Goal: Task Accomplishment & Management: Use online tool/utility

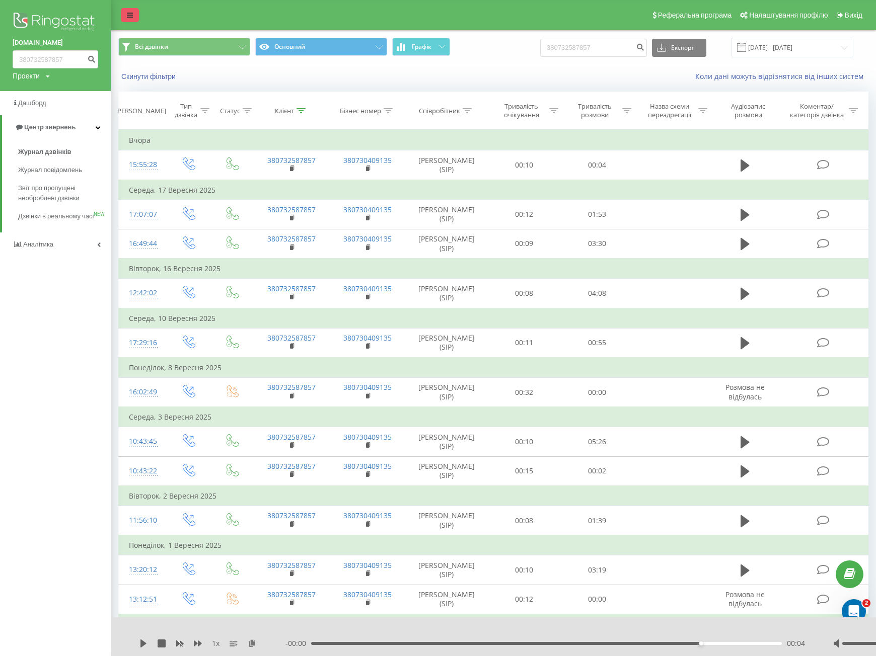
click at [117, 15] on div "Реферальна програма Налаштування профілю Вихід" at bounding box center [438, 15] width 876 height 30
click at [127, 15] on icon at bounding box center [130, 15] width 6 height 7
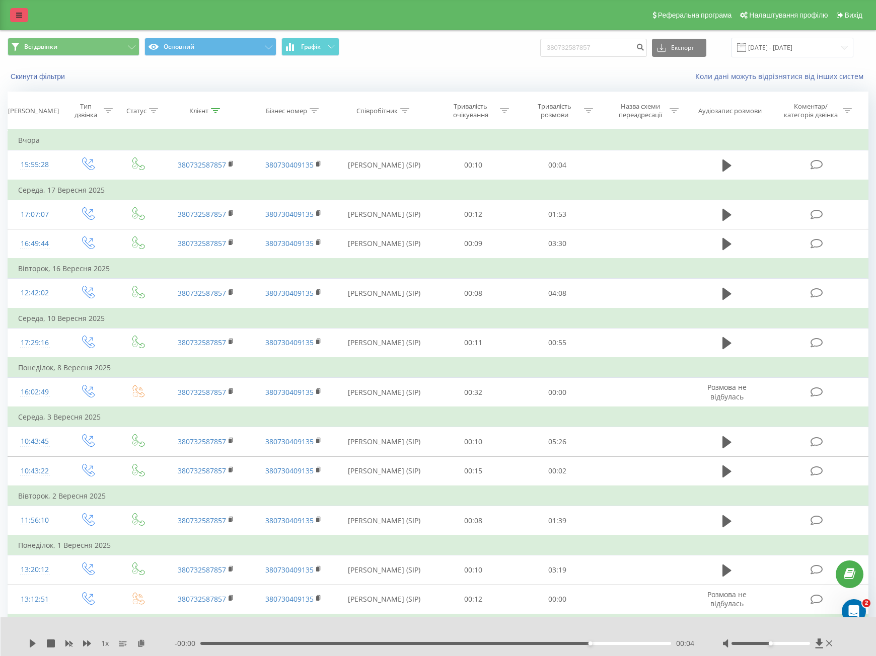
click at [16, 10] on link at bounding box center [19, 15] width 18 height 14
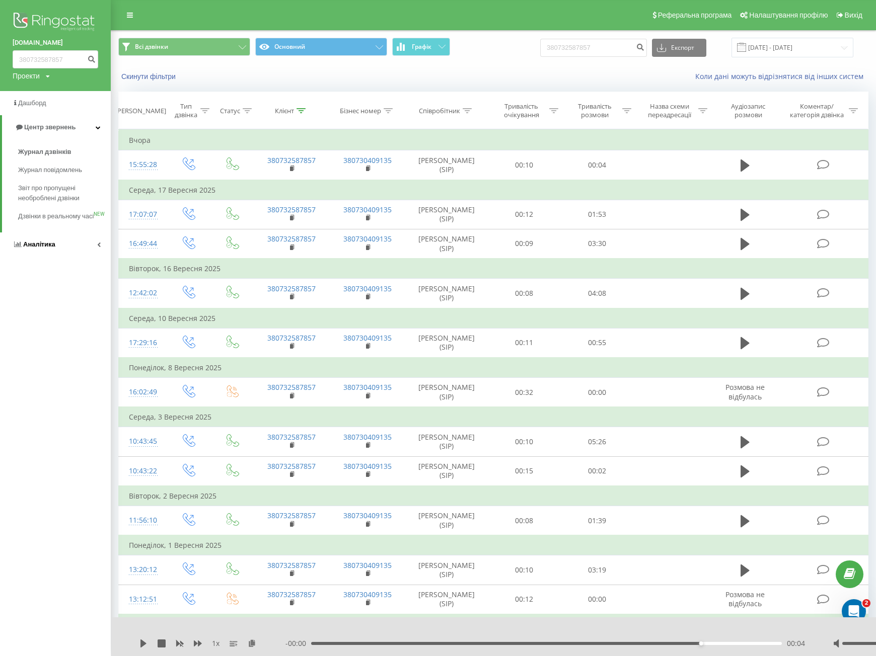
click at [81, 257] on link "Аналiтика" at bounding box center [55, 244] width 111 height 24
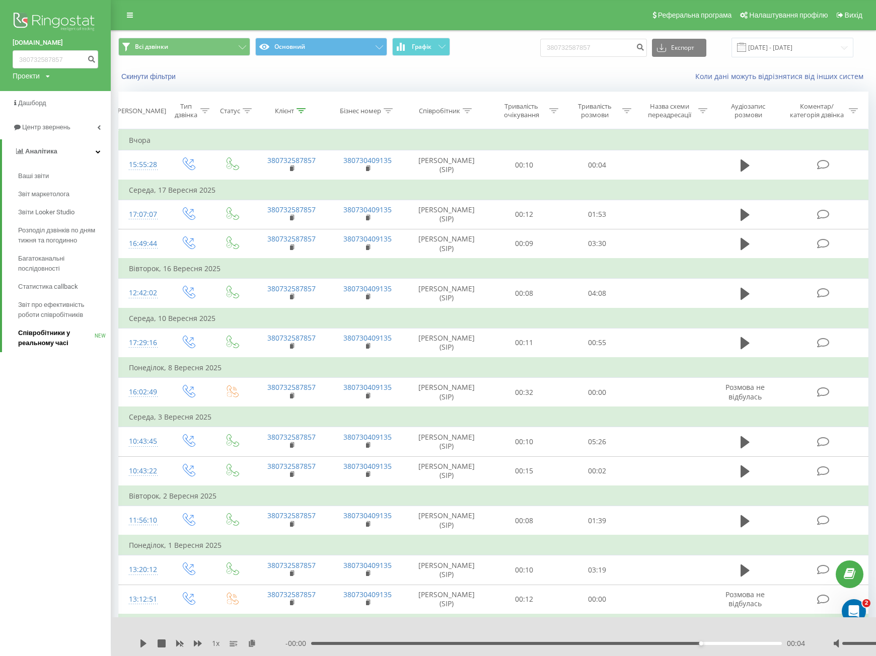
click at [63, 341] on span "Співробітники у реальному часі" at bounding box center [56, 338] width 76 height 20
click at [70, 308] on span "Звіт про ефективність роботи співробітників" at bounding box center [62, 310] width 88 height 20
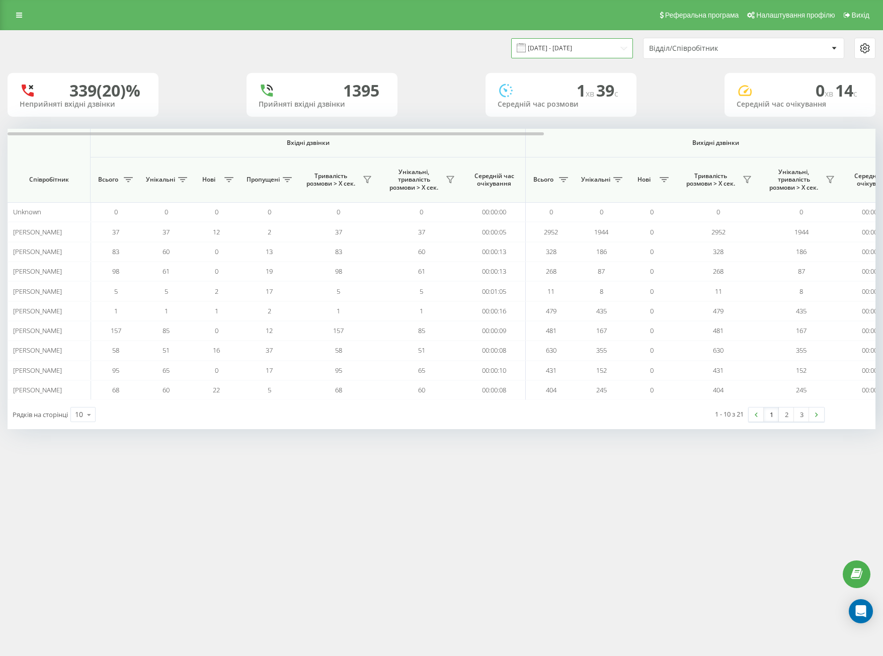
click at [565, 45] on input "[DATE] - [DATE]" at bounding box center [572, 48] width 122 height 20
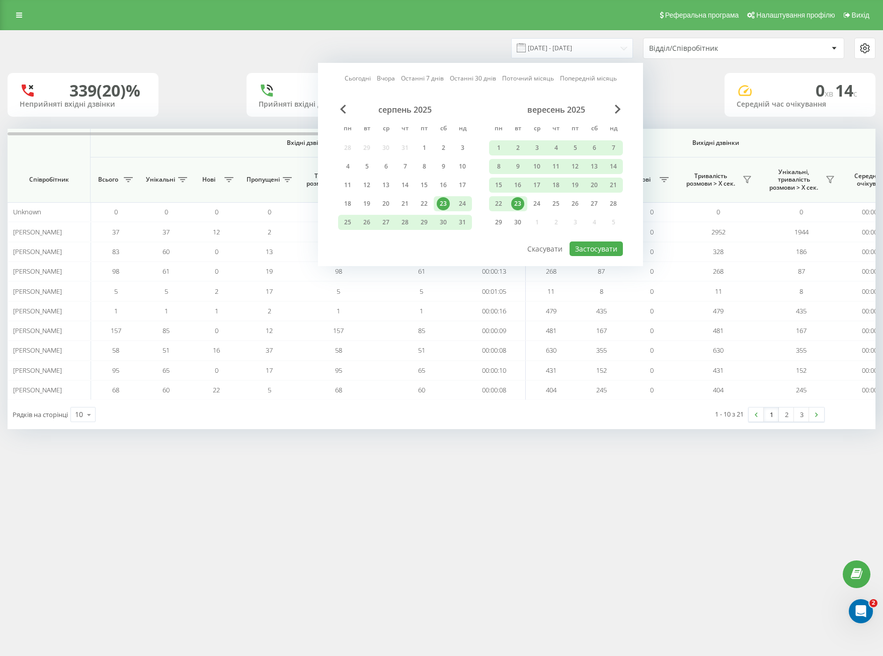
click at [515, 206] on div "23" at bounding box center [517, 203] width 13 height 13
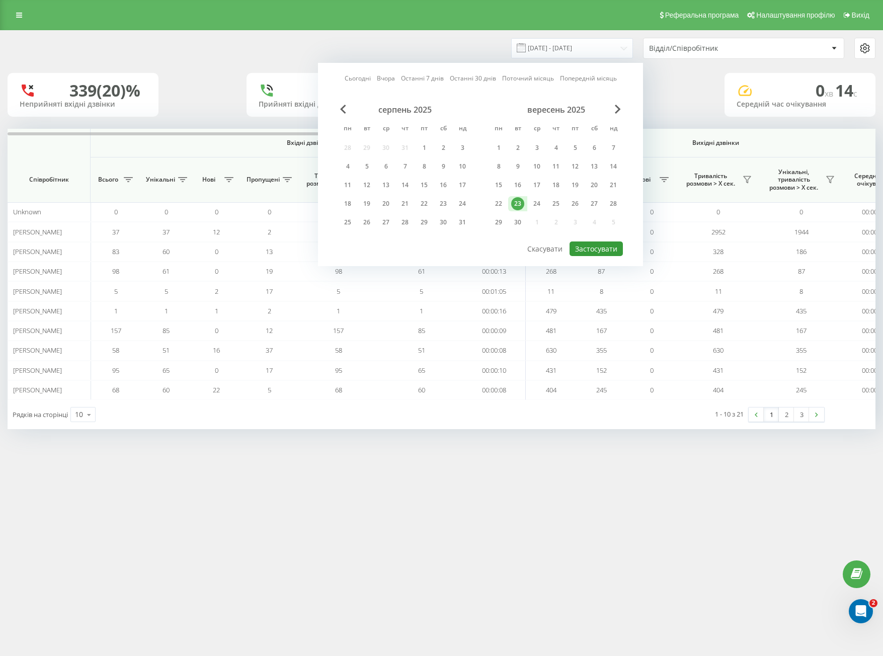
click at [599, 245] on button "Застосувати" at bounding box center [596, 249] width 53 height 15
type input "23.09.2025 - 23.09.2025"
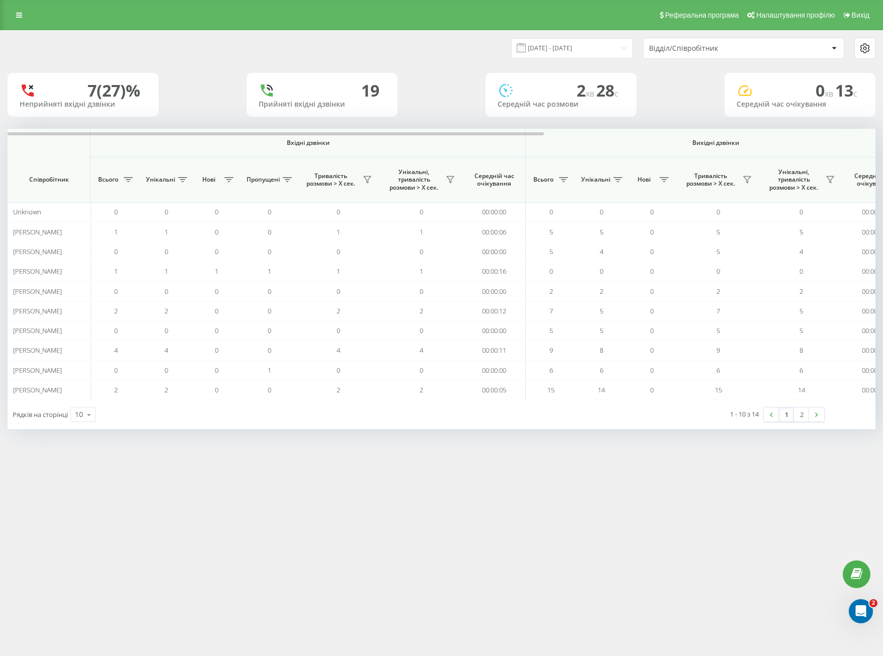
click at [725, 47] on div "Відділ/Співробітник" at bounding box center [709, 48] width 120 height 9
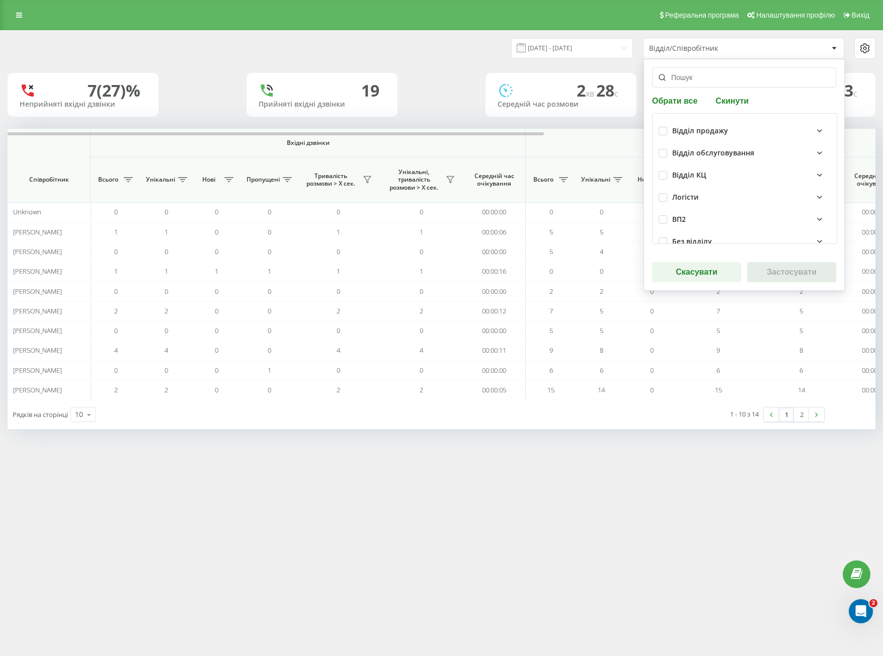
click at [659, 123] on div "Відділ продажу" at bounding box center [745, 131] width 172 height 22
click at [664, 127] on label at bounding box center [663, 127] width 9 height 0
checkbox input "true"
click at [663, 149] on label at bounding box center [663, 149] width 9 height 0
checkbox input "true"
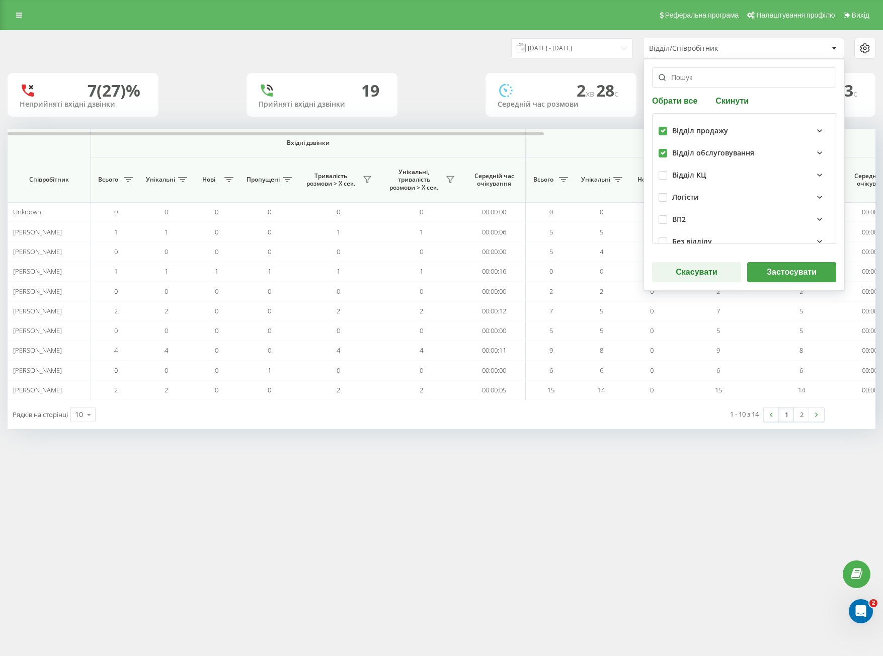
click at [784, 272] on button "Застосувати" at bounding box center [791, 272] width 89 height 20
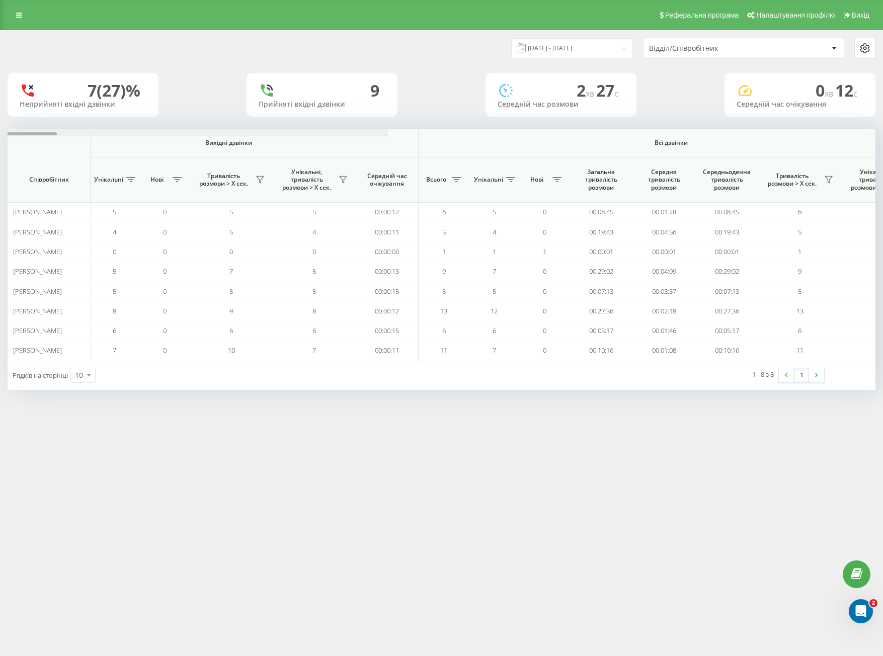
scroll to position [0, 536]
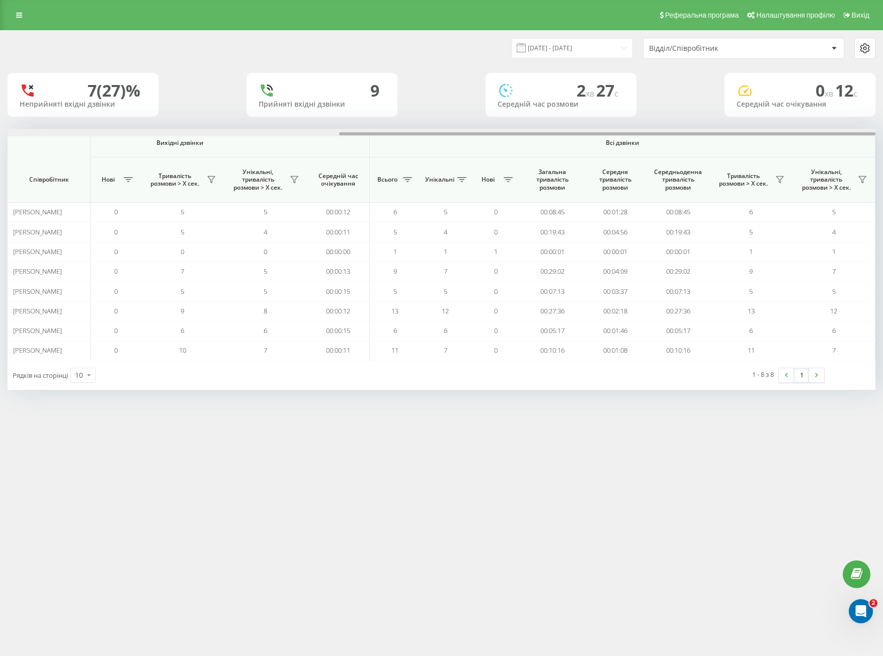
drag, startPoint x: 223, startPoint y: 133, endPoint x: 781, endPoint y: 161, distance: 558.7
click at [781, 161] on div "Вхідні дзвінки Вихідні дзвінки Всі дзвінки Співробітник Всього Унікальні Нові П…" at bounding box center [442, 244] width 868 height 231
drag, startPoint x: 572, startPoint y: 132, endPoint x: 607, endPoint y: 144, distance: 36.8
click at [587, 132] on div at bounding box center [442, 133] width 868 height 8
drag, startPoint x: 674, startPoint y: 47, endPoint x: 680, endPoint y: 52, distance: 8.2
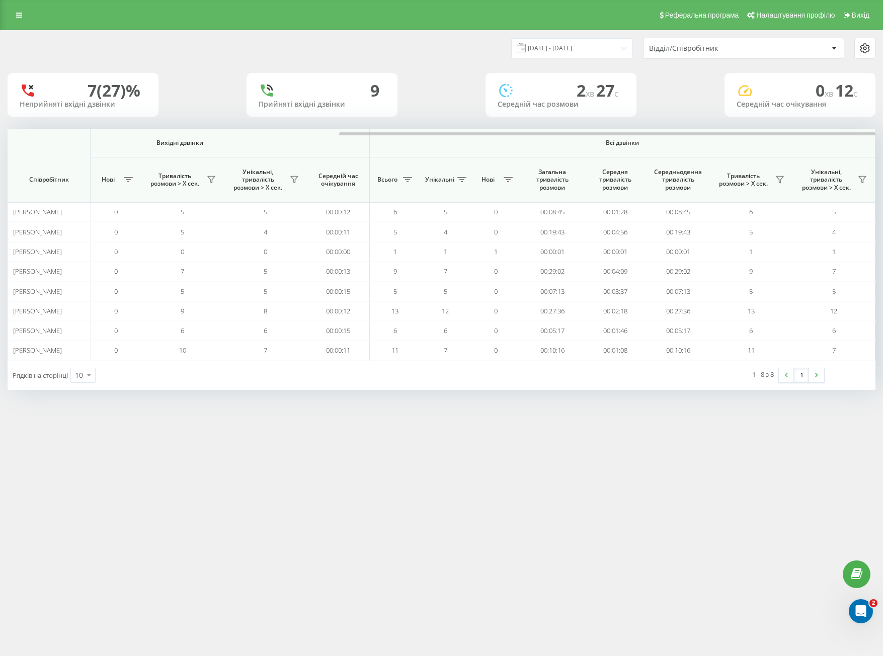
click at [675, 47] on div "Відділ/Співробітник" at bounding box center [709, 48] width 120 height 9
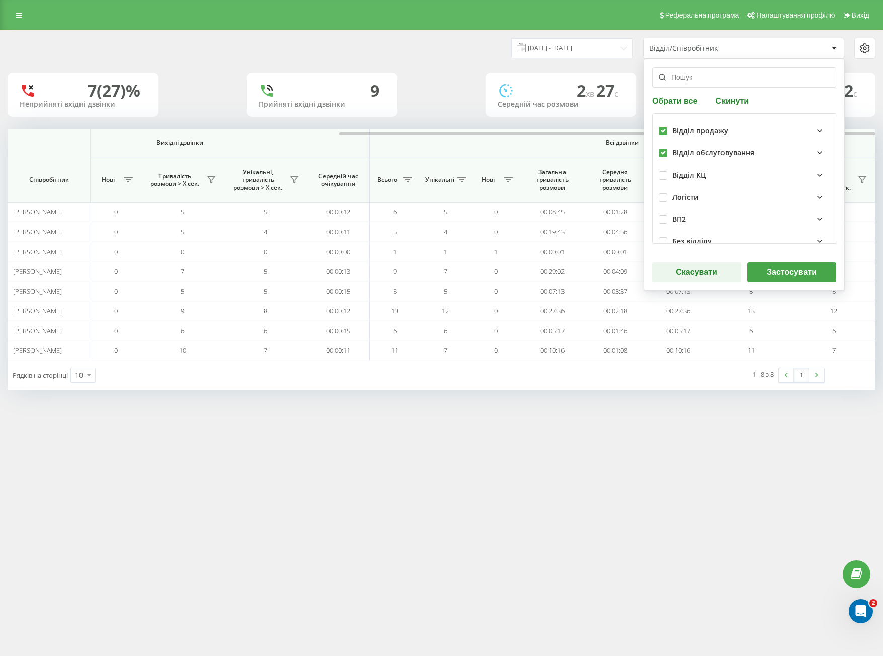
click at [777, 271] on button "Застосувати" at bounding box center [791, 272] width 89 height 20
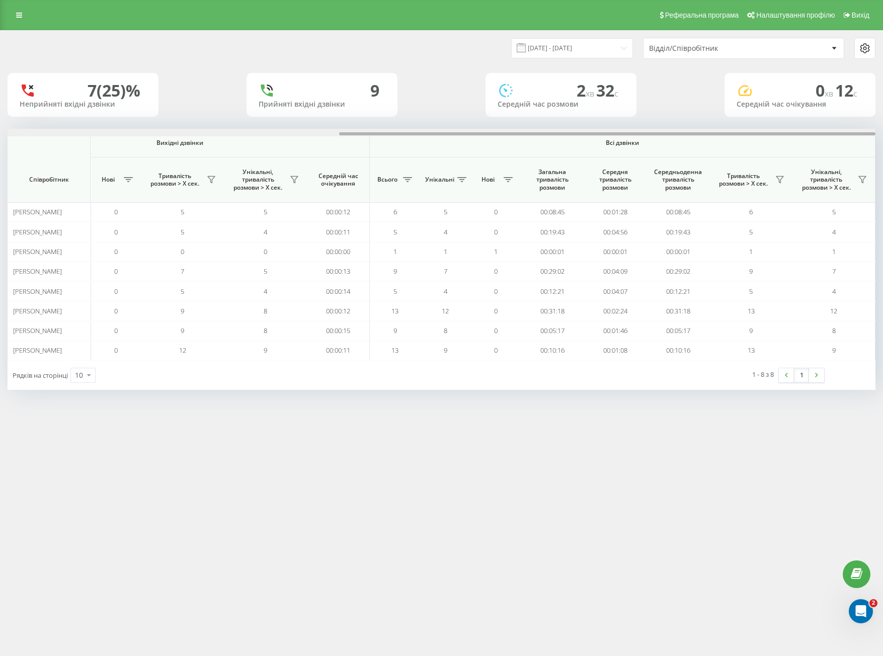
drag, startPoint x: 530, startPoint y: 134, endPoint x: 891, endPoint y: 139, distance: 360.8
click at [883, 139] on html "difreight.com Проекти difreight.com Дашборд Центр звернень Аналiтика Ваші звіти…" at bounding box center [441, 328] width 883 height 656
drag, startPoint x: 731, startPoint y: 137, endPoint x: 759, endPoint y: 137, distance: 27.7
click at [759, 137] on th "Всі дзвінки" at bounding box center [623, 143] width 506 height 29
